Goal: Transaction & Acquisition: Book appointment/travel/reservation

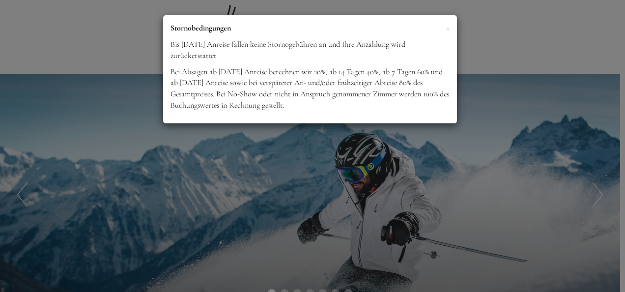
click at [512, 200] on div "× Stornobedingungen Bis [DATE] Anreise fallen keine Stornogebühren an und Ihre …" at bounding box center [312, 146] width 625 height 292
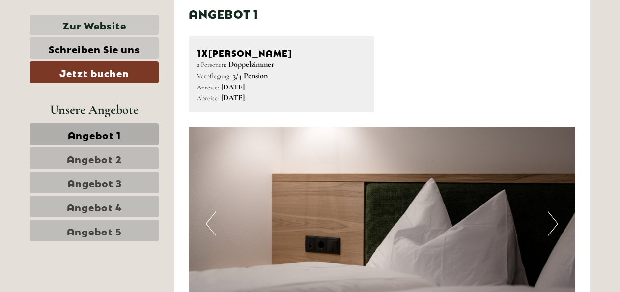
scroll to position [540, 0]
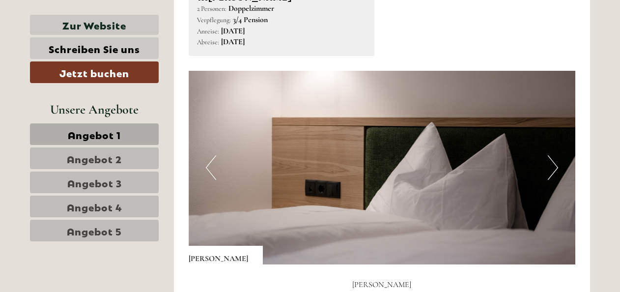
click at [134, 157] on link "Angebot 2" at bounding box center [94, 158] width 129 height 22
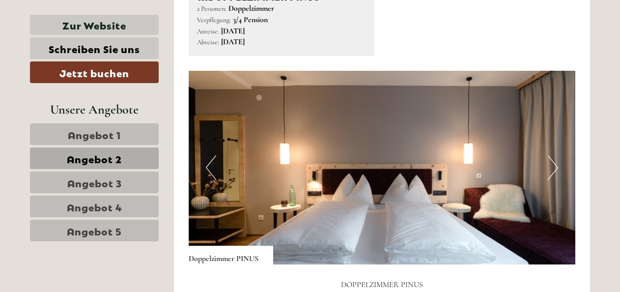
scroll to position [458, 0]
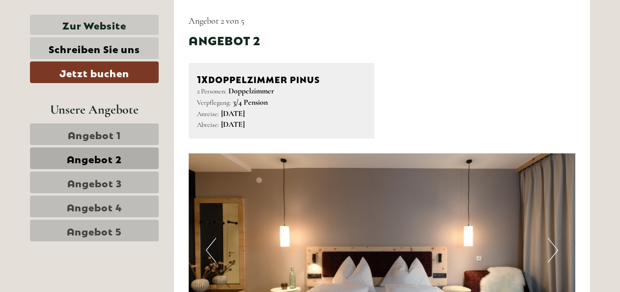
click at [132, 176] on link "Angebot 3" at bounding box center [94, 182] width 129 height 22
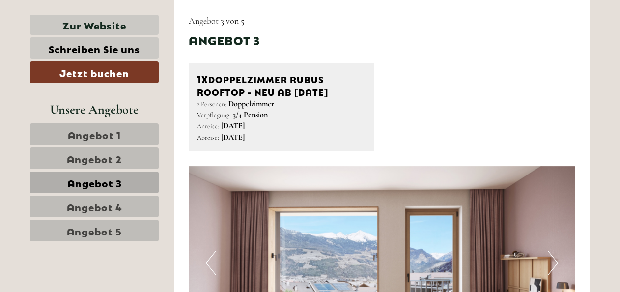
click at [128, 200] on link "Angebot 4" at bounding box center [94, 206] width 129 height 22
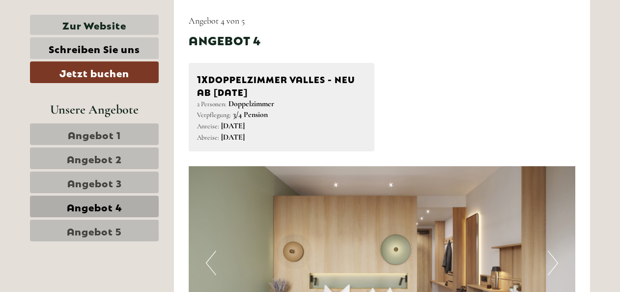
click at [128, 226] on link "Angebot 5" at bounding box center [94, 231] width 129 height 22
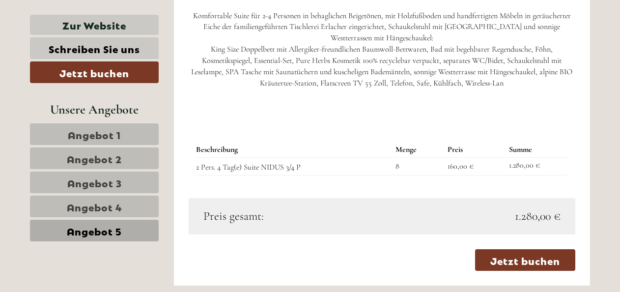
scroll to position [855, 0]
click at [80, 205] on span "Angebot 4" at bounding box center [95, 206] width 56 height 14
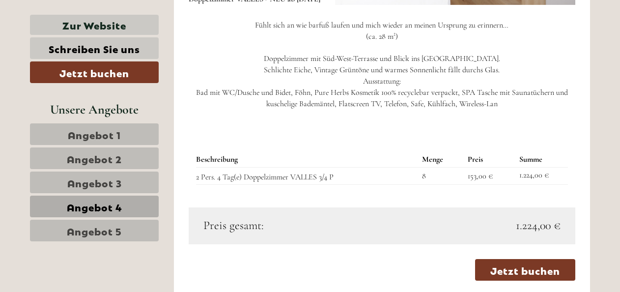
scroll to position [816, 0]
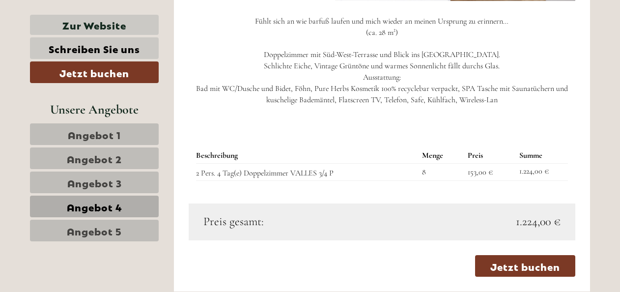
click at [119, 179] on span "Angebot 3" at bounding box center [94, 182] width 55 height 14
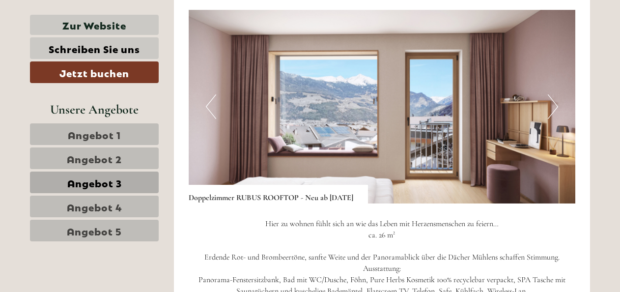
scroll to position [624, 0]
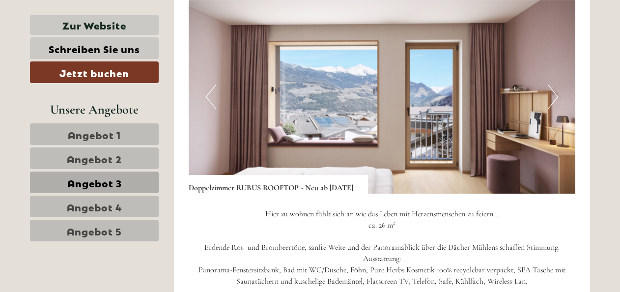
click at [555, 94] on button "Next" at bounding box center [553, 96] width 10 height 25
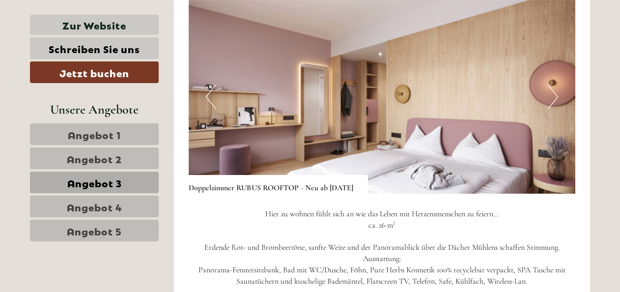
click at [555, 94] on button "Next" at bounding box center [553, 96] width 10 height 25
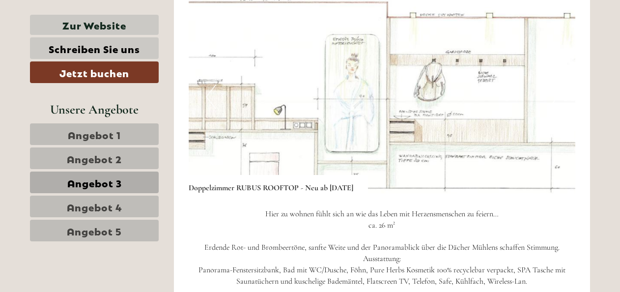
click at [116, 202] on span "Angebot 4" at bounding box center [95, 206] width 56 height 14
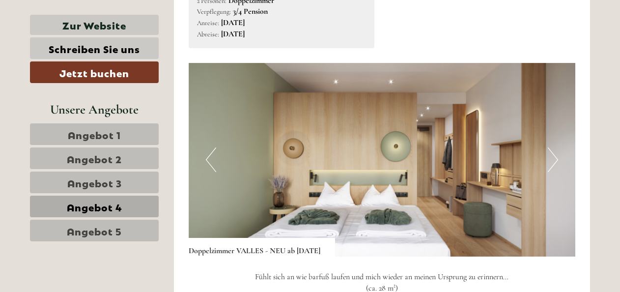
scroll to position [564, 0]
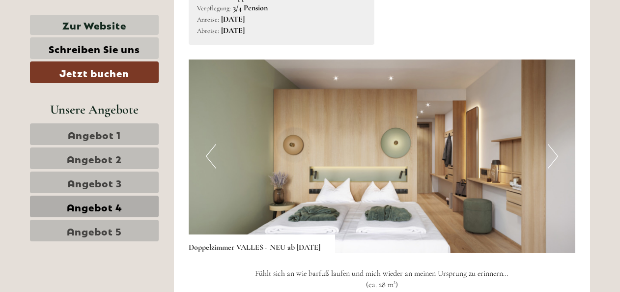
click at [548, 160] on button "Next" at bounding box center [553, 156] width 10 height 25
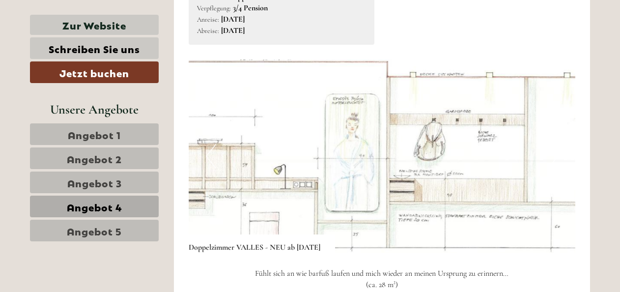
click at [115, 223] on span "Angebot 5" at bounding box center [94, 230] width 55 height 14
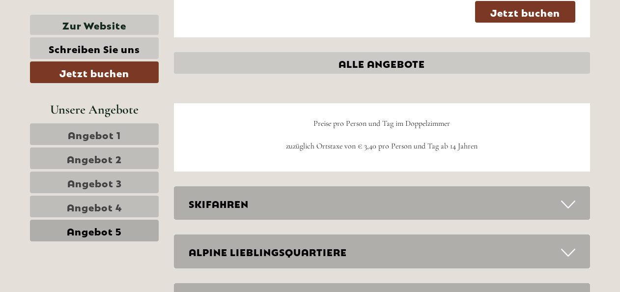
scroll to position [1122, 0]
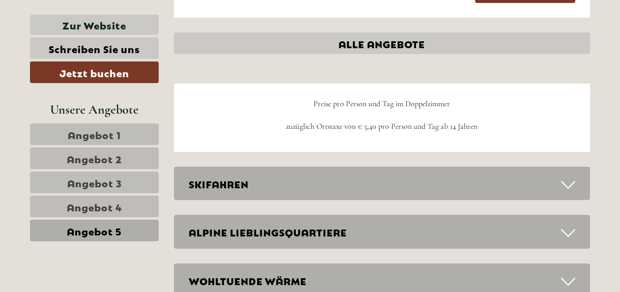
click at [571, 182] on icon at bounding box center [568, 184] width 14 height 17
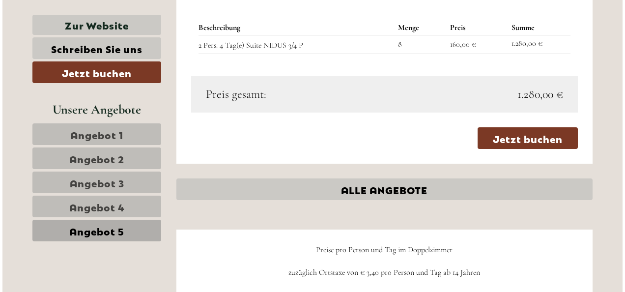
scroll to position [957, 0]
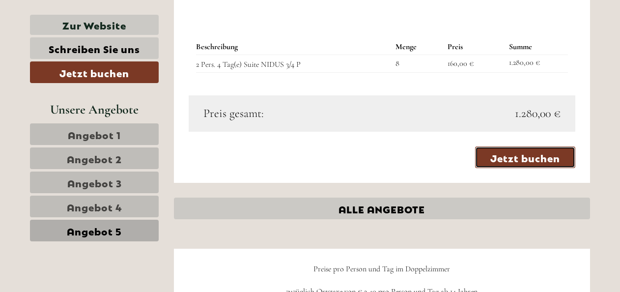
click at [542, 156] on link "Jetzt buchen" at bounding box center [525, 157] width 100 height 22
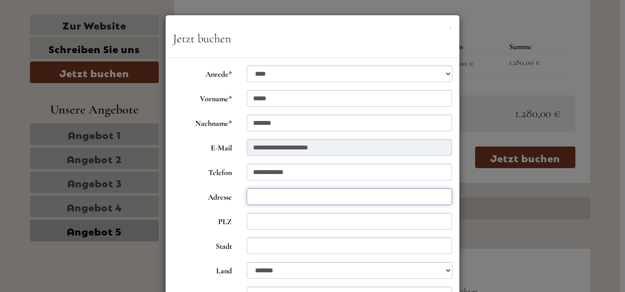
click at [286, 198] on input "Adresse" at bounding box center [350, 196] width 206 height 17
type input "**********"
type input "****"
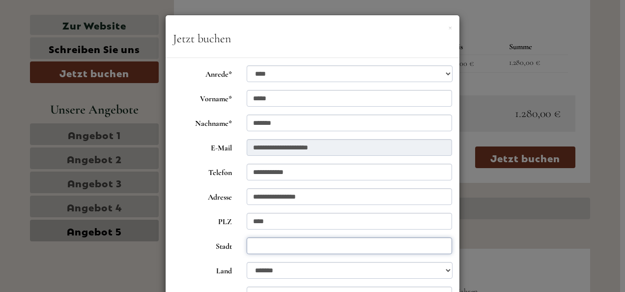
type input "**********"
select select "*"
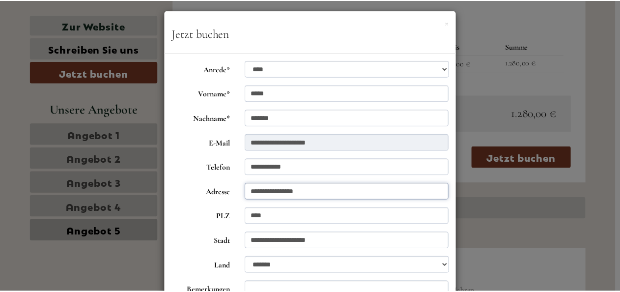
scroll to position [0, 0]
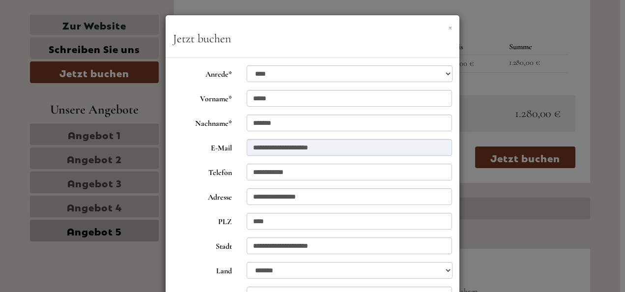
click at [448, 26] on button "×" at bounding box center [450, 27] width 4 height 10
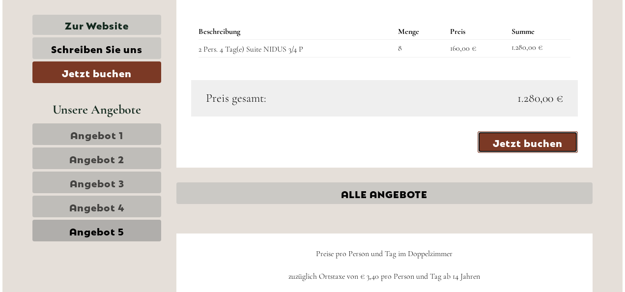
scroll to position [979, 0]
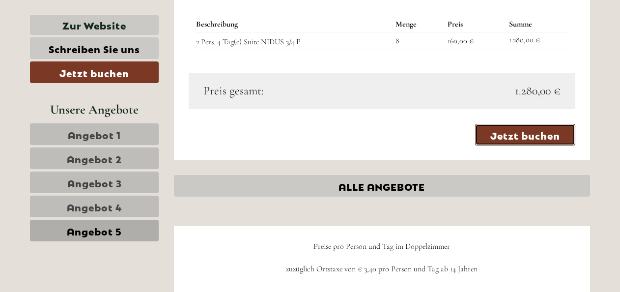
click at [533, 130] on link "Jetzt buchen" at bounding box center [525, 135] width 100 height 22
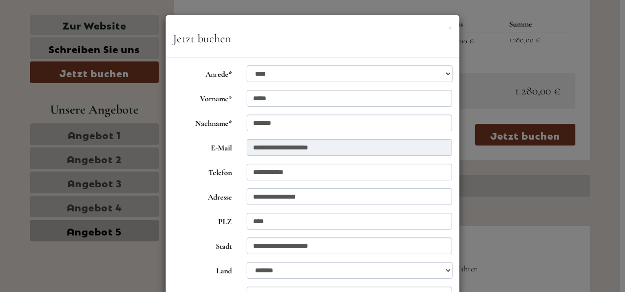
drag, startPoint x: 618, startPoint y: 158, endPoint x: 620, endPoint y: 192, distance: 33.5
click at [620, 192] on div "**********" at bounding box center [312, 146] width 625 height 292
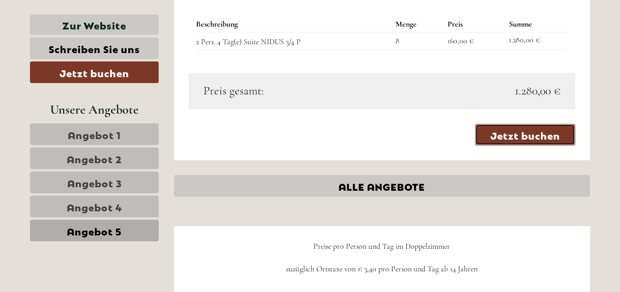
click at [542, 133] on link "Jetzt buchen" at bounding box center [525, 135] width 100 height 22
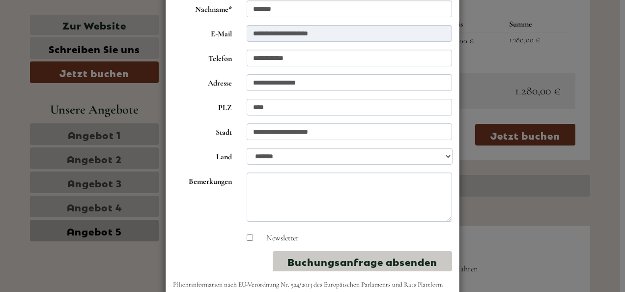
scroll to position [156, 0]
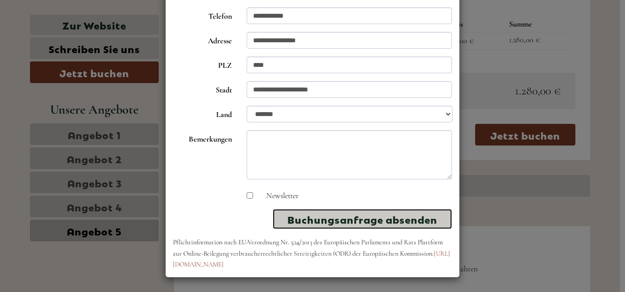
click at [377, 214] on button "Buchungsanfrage absenden" at bounding box center [362, 219] width 179 height 20
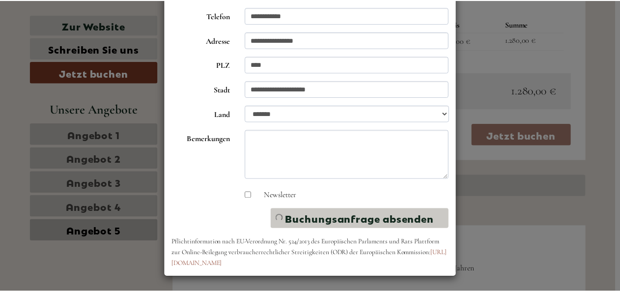
scroll to position [0, 0]
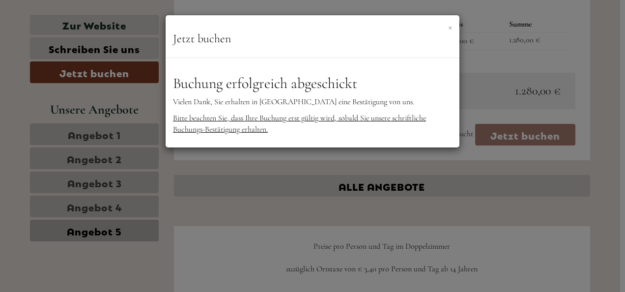
click at [448, 26] on button "×" at bounding box center [450, 27] width 4 height 10
